Goal: Task Accomplishment & Management: Use online tool/utility

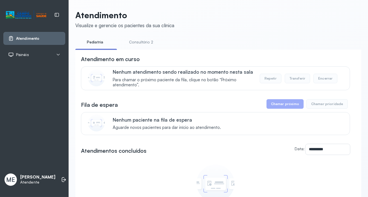
click at [140, 44] on link "Consultório 2" at bounding box center [140, 42] width 39 height 9
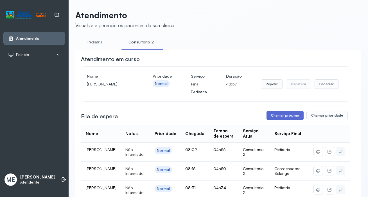
click at [280, 116] on button "Chamar próximo" at bounding box center [284, 116] width 37 height 10
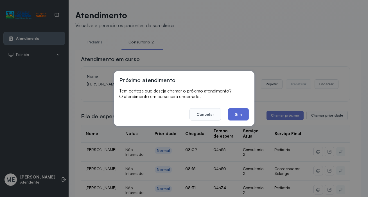
click at [237, 116] on button "Sim" at bounding box center [238, 114] width 20 height 12
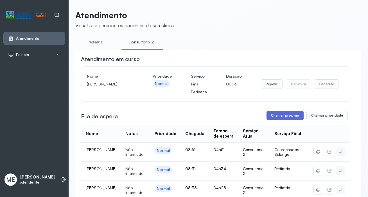
click at [285, 117] on button "Chamar próximo" at bounding box center [284, 116] width 37 height 10
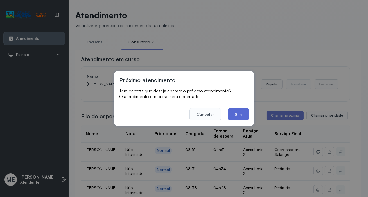
click at [239, 116] on button "Sim" at bounding box center [238, 114] width 20 height 12
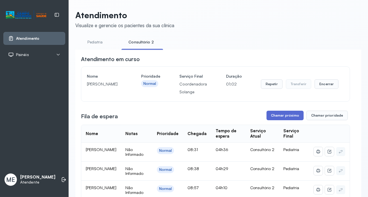
click at [277, 120] on button "Chamar próximo" at bounding box center [284, 116] width 37 height 10
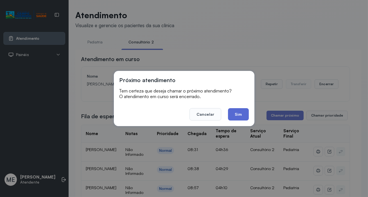
click at [241, 119] on button "Sim" at bounding box center [238, 114] width 20 height 12
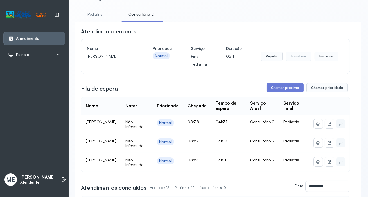
scroll to position [25, 0]
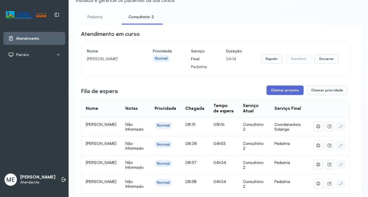
click at [290, 94] on button "Chamar próximo" at bounding box center [284, 91] width 37 height 10
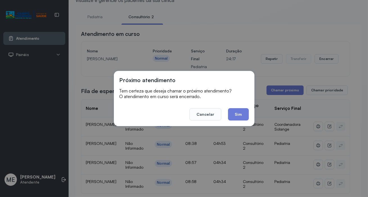
click at [239, 115] on button "Sim" at bounding box center [238, 114] width 20 height 12
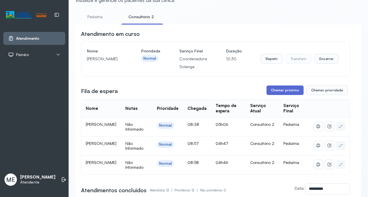
click at [280, 95] on button "Chamar próximo" at bounding box center [284, 91] width 37 height 10
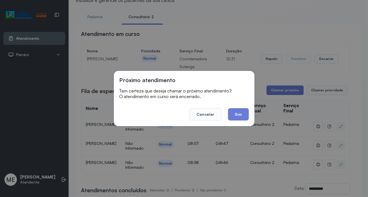
click at [238, 115] on button "Sim" at bounding box center [238, 114] width 20 height 12
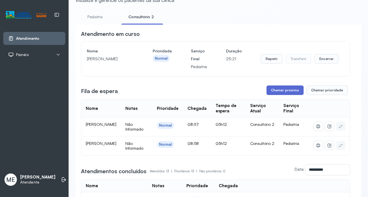
click at [277, 90] on button "Chamar próximo" at bounding box center [284, 91] width 37 height 10
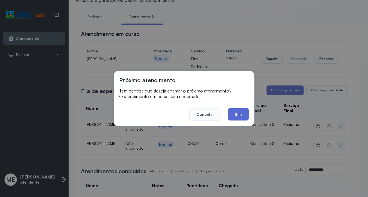
click at [239, 118] on button "Sim" at bounding box center [238, 114] width 20 height 12
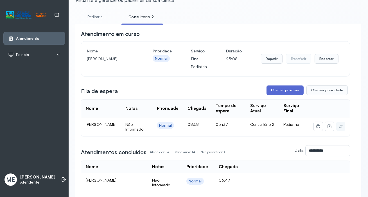
click at [284, 95] on button "Chamar próximo" at bounding box center [284, 91] width 37 height 10
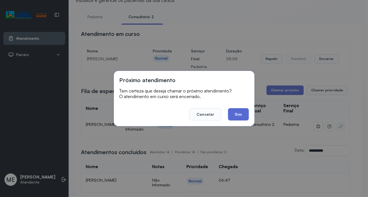
click at [244, 112] on button "Sim" at bounding box center [238, 114] width 20 height 12
